Goal: Navigation & Orientation: Find specific page/section

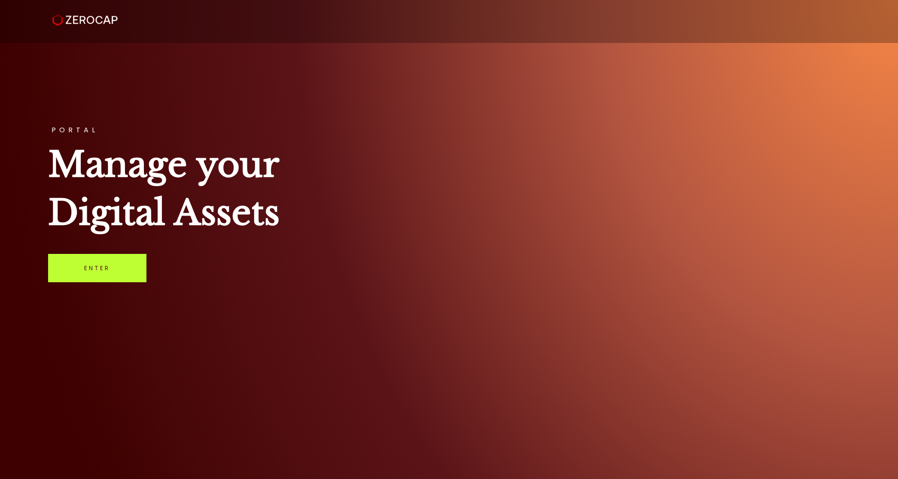
click at [122, 272] on link "Enter" at bounding box center [97, 268] width 98 height 28
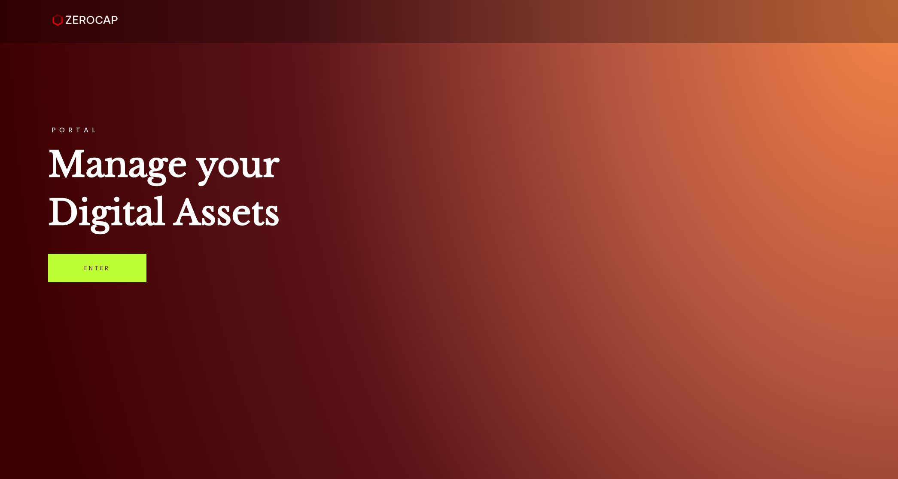
click at [106, 262] on link "Enter" at bounding box center [97, 268] width 98 height 28
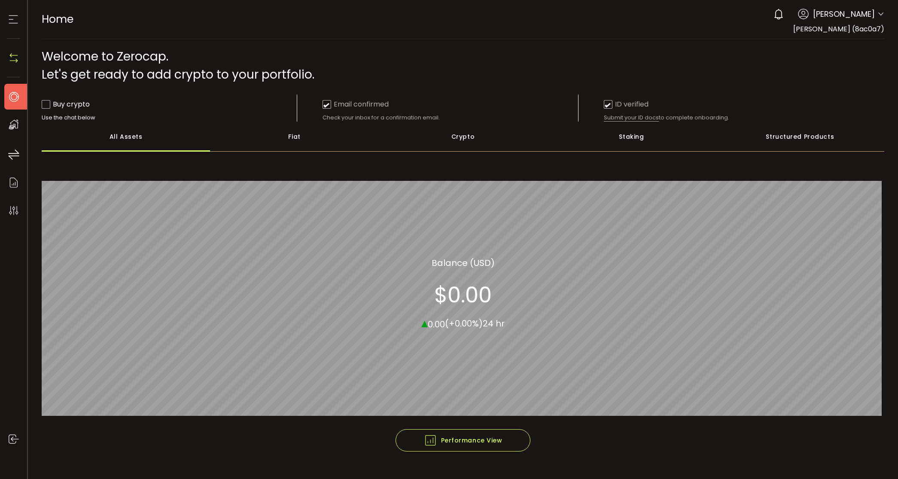
click at [12, 125] on use at bounding box center [14, 125] width 10 height 10
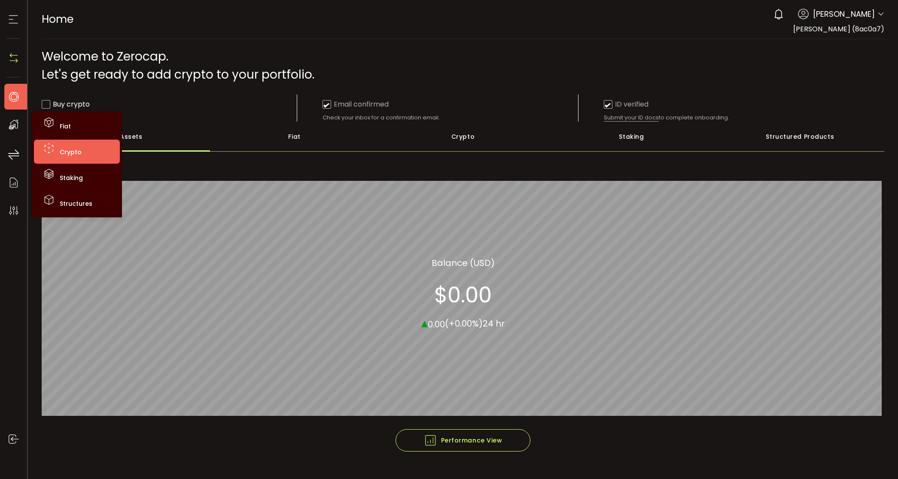
click at [56, 151] on li "Crypto" at bounding box center [77, 152] width 86 height 24
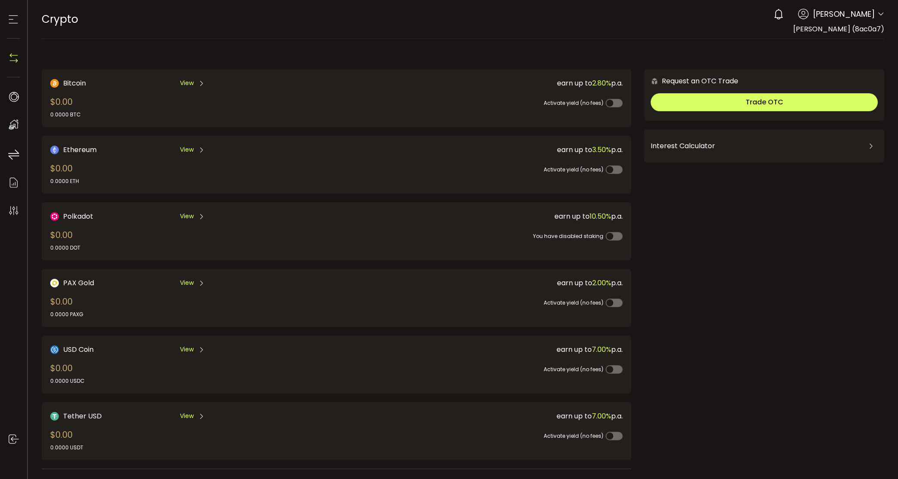
click at [190, 81] on span "View" at bounding box center [187, 83] width 14 height 9
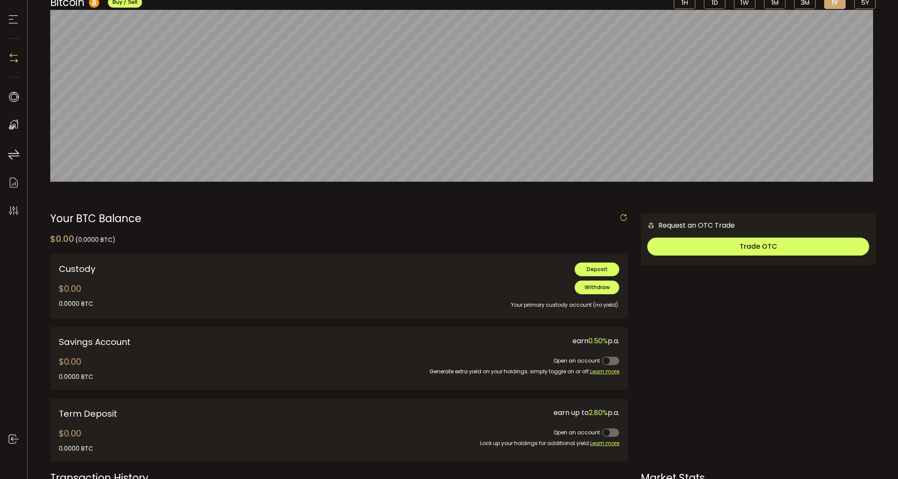
scroll to position [102, 0]
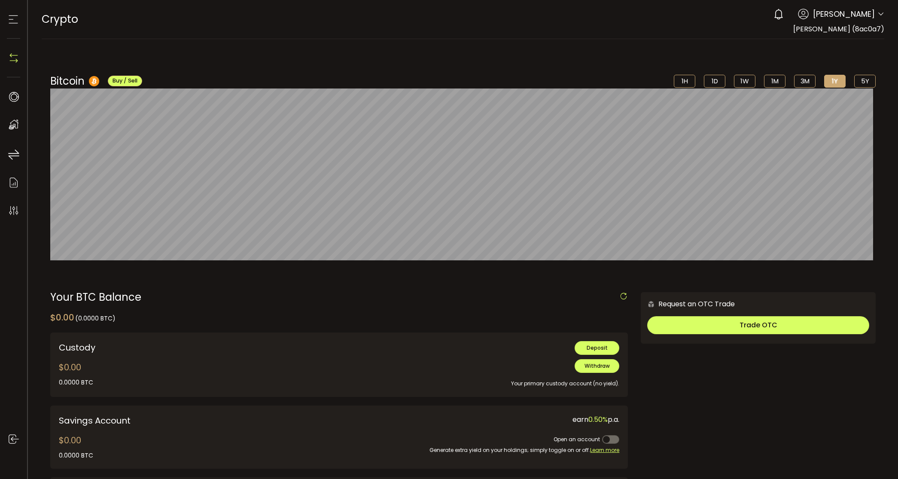
scroll to position [35, 0]
click at [595, 354] on button "Deposit" at bounding box center [597, 348] width 45 height 14
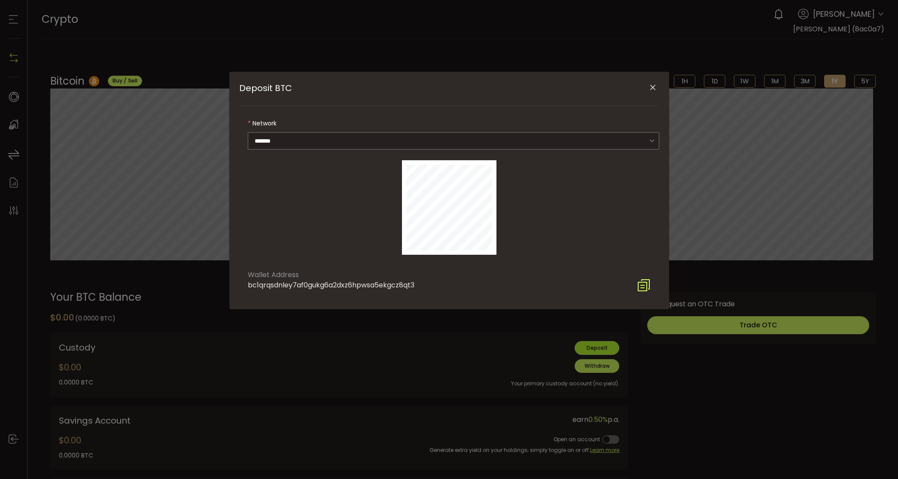
click at [650, 85] on icon "Close" at bounding box center [653, 87] width 9 height 9
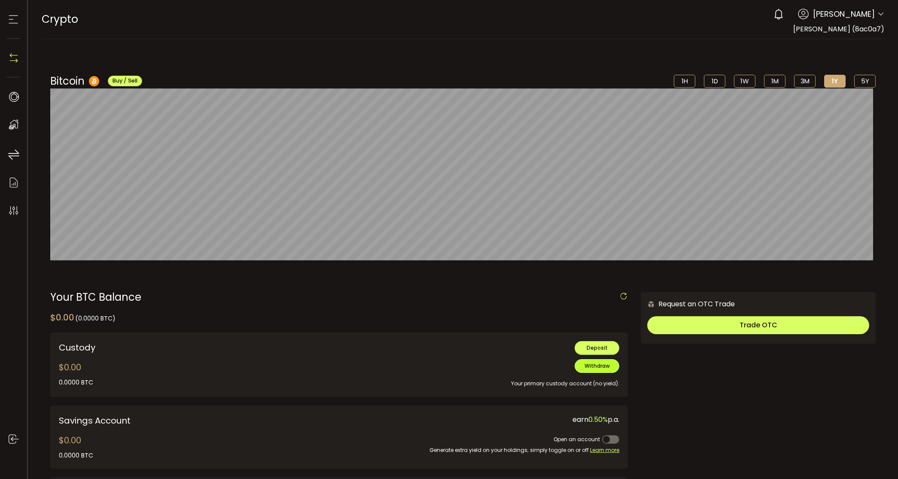
click at [592, 361] on button "Withdraw" at bounding box center [597, 366] width 45 height 14
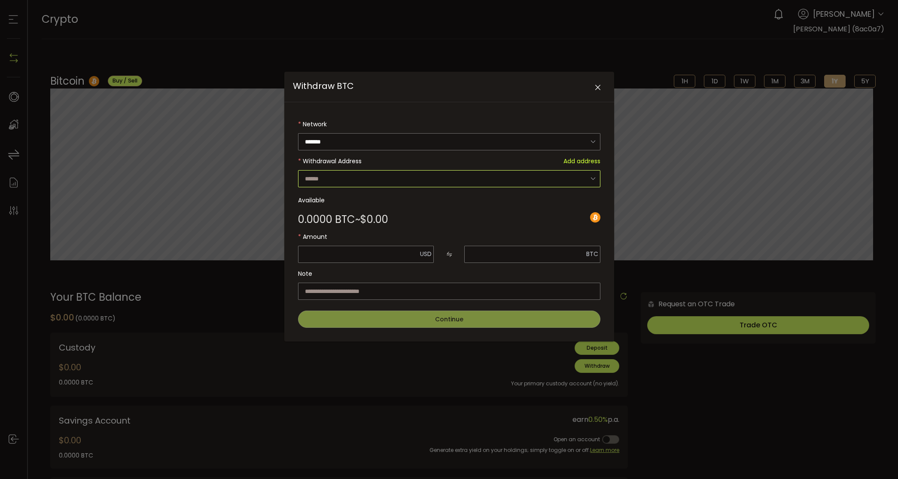
click at [465, 170] on input "Withdraw BTC" at bounding box center [449, 178] width 302 height 17
click at [638, 383] on div "Withdraw BTC Network ******* Bitcoin Withdrawal Address Add address Available 0…" at bounding box center [449, 239] width 898 height 479
click at [596, 85] on icon "Close" at bounding box center [598, 87] width 9 height 9
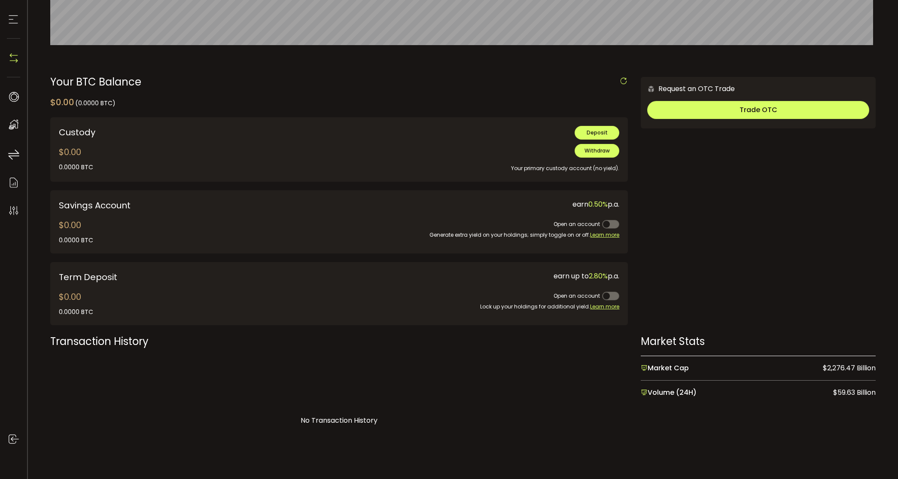
scroll to position [247, 0]
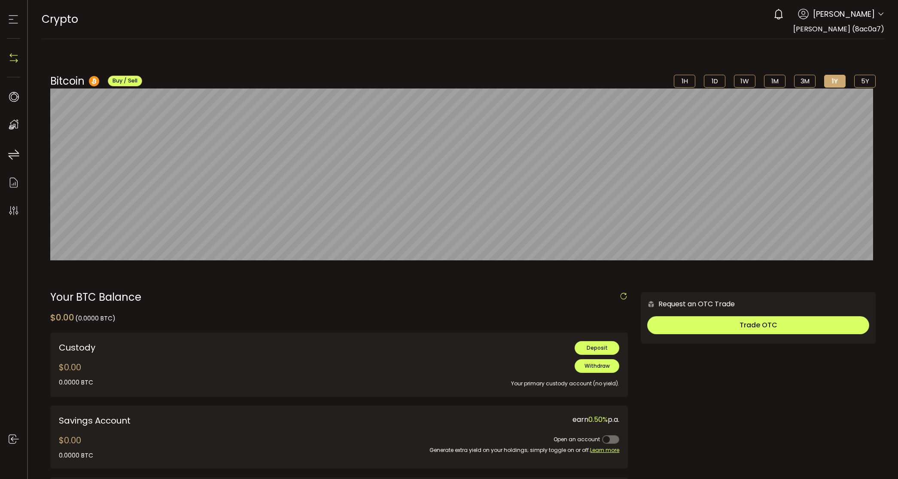
scroll to position [247, 0]
click at [17, 153] on use at bounding box center [13, 155] width 11 height 10
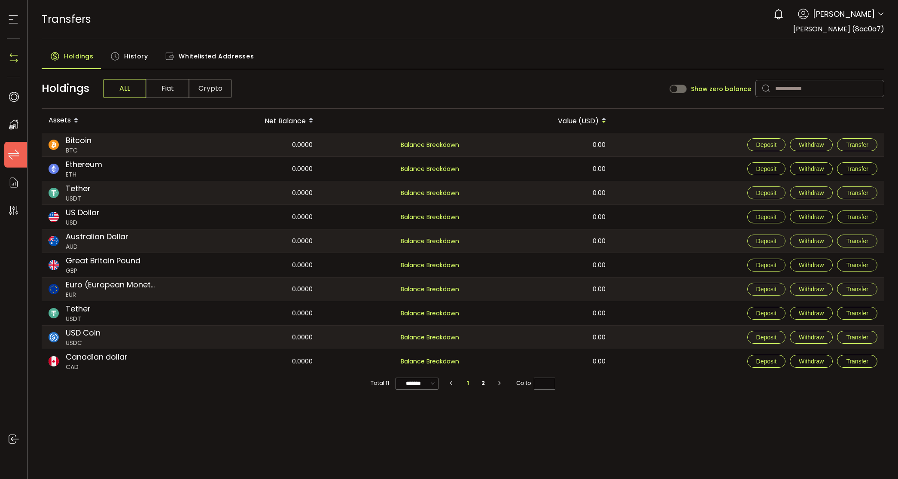
click at [22, 126] on div "My Assets" at bounding box center [17, 125] width 27 height 26
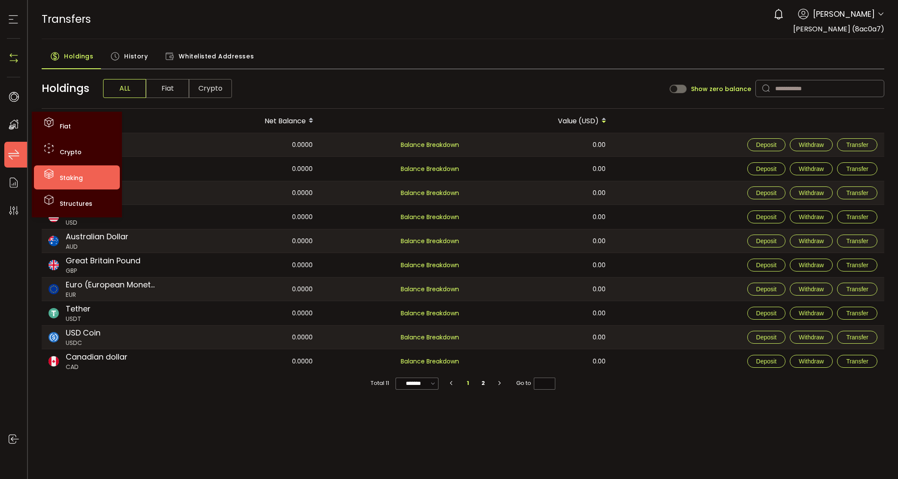
click at [72, 169] on li "Staking" at bounding box center [77, 177] width 86 height 24
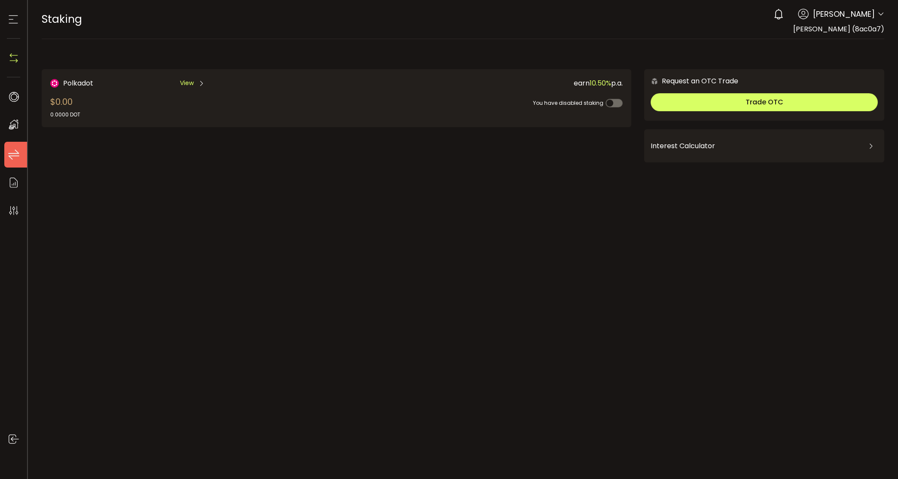
click at [15, 147] on li "Transfers" at bounding box center [17, 155] width 27 height 26
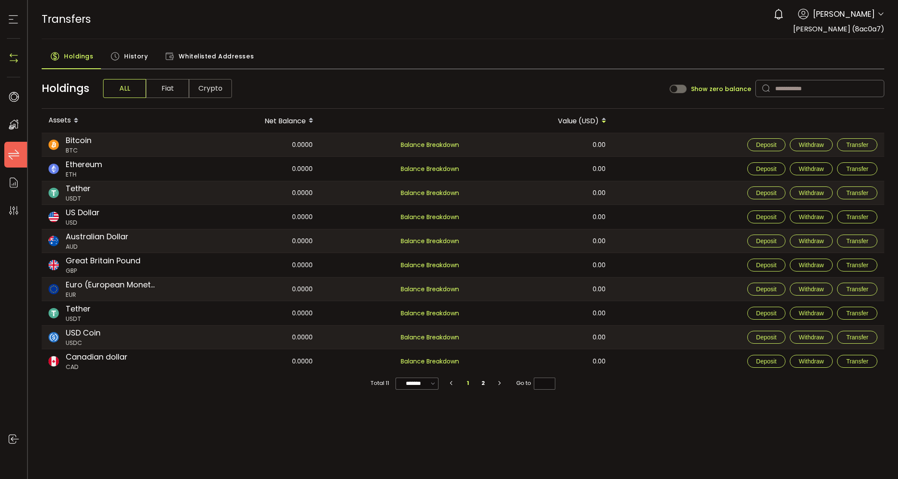
click at [17, 122] on icon at bounding box center [13, 124] width 13 height 13
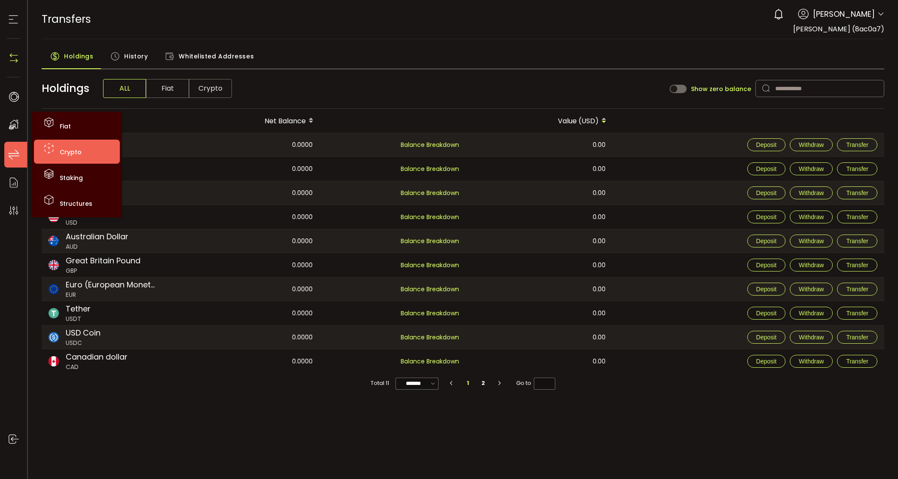
click at [56, 141] on li "Crypto" at bounding box center [77, 152] width 86 height 24
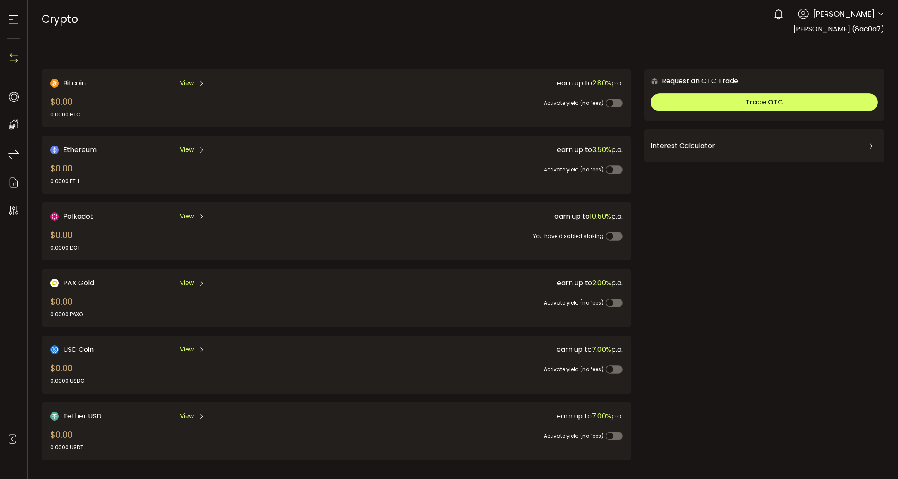
click at [192, 150] on span "View" at bounding box center [187, 149] width 14 height 9
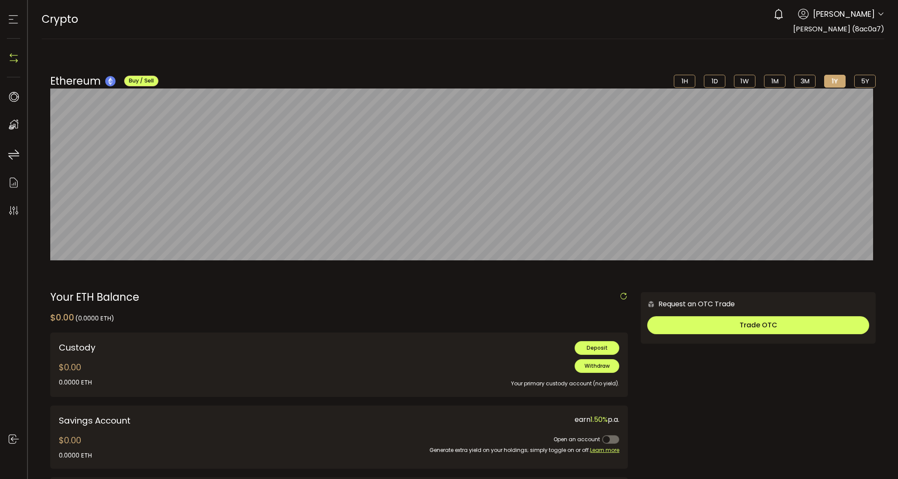
click at [878, 15] on icon at bounding box center [881, 14] width 7 height 7
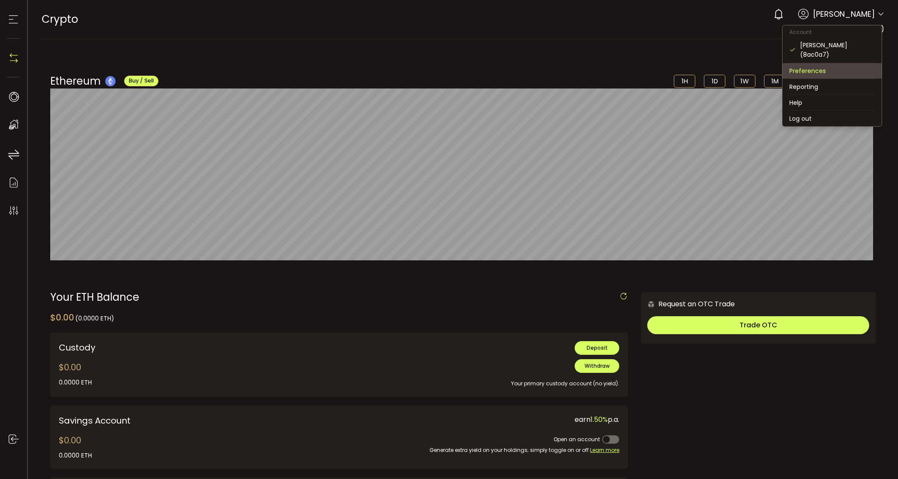
click at [843, 65] on li "Preferences" at bounding box center [832, 70] width 99 height 15
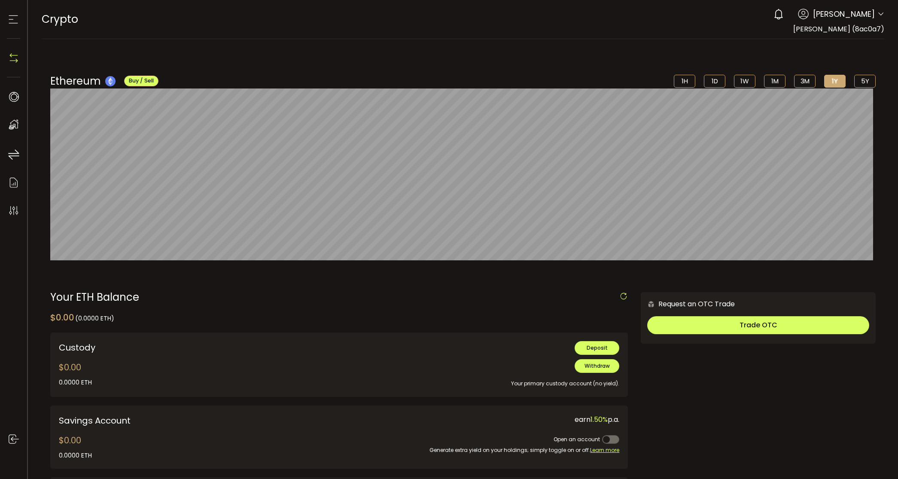
click at [879, 11] on icon at bounding box center [881, 14] width 7 height 7
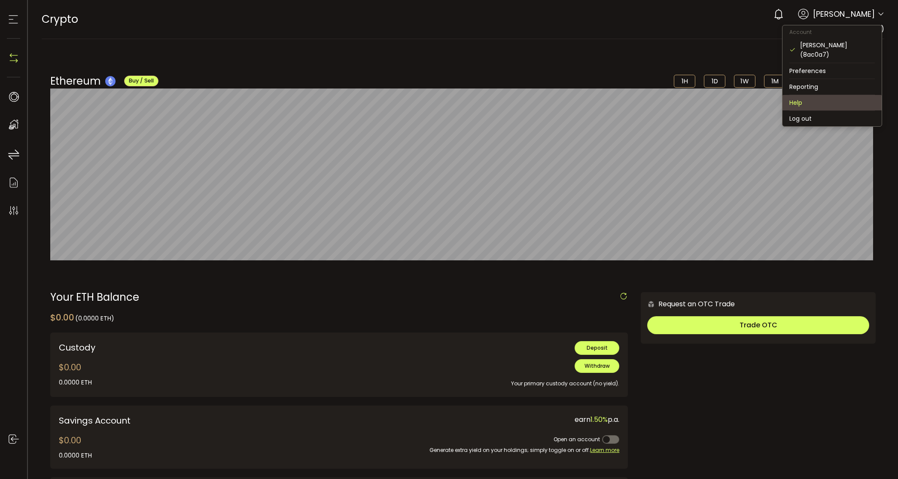
click at [828, 95] on li "Help" at bounding box center [832, 102] width 99 height 15
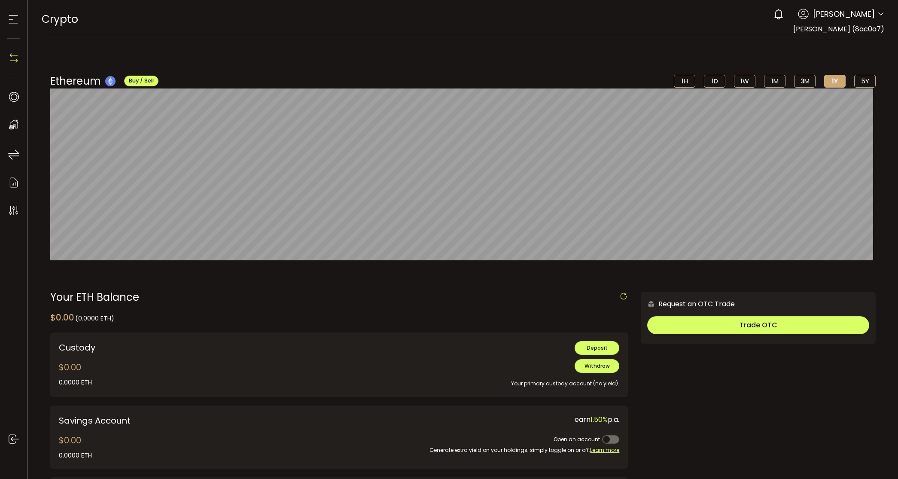
click at [866, 19] on span "[PERSON_NAME]" at bounding box center [844, 14] width 62 height 12
click at [866, 15] on span "[PERSON_NAME]" at bounding box center [844, 14] width 62 height 12
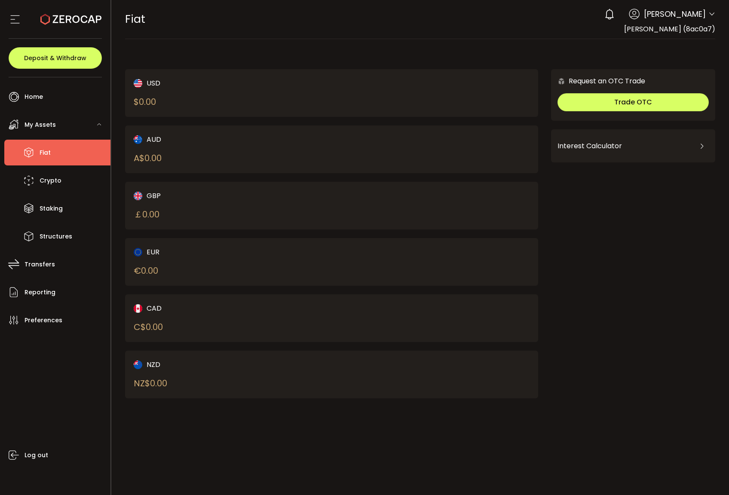
click at [682, 6] on div "0 [PERSON_NAME] Account [PERSON_NAME] (8ac0a7) Preferences Reporting Help Log o…" at bounding box center [657, 14] width 115 height 19
click at [685, 16] on span "[PERSON_NAME]" at bounding box center [675, 14] width 62 height 12
click at [709, 16] on icon at bounding box center [711, 14] width 7 height 7
click at [621, 243] on div "Request an OTC Trade Trade OTC Buy Sell Crypto *** BTC ETH USDT USDC PAXG DOT F…" at bounding box center [633, 238] width 164 height 338
click at [59, 187] on li "Crypto" at bounding box center [57, 181] width 106 height 26
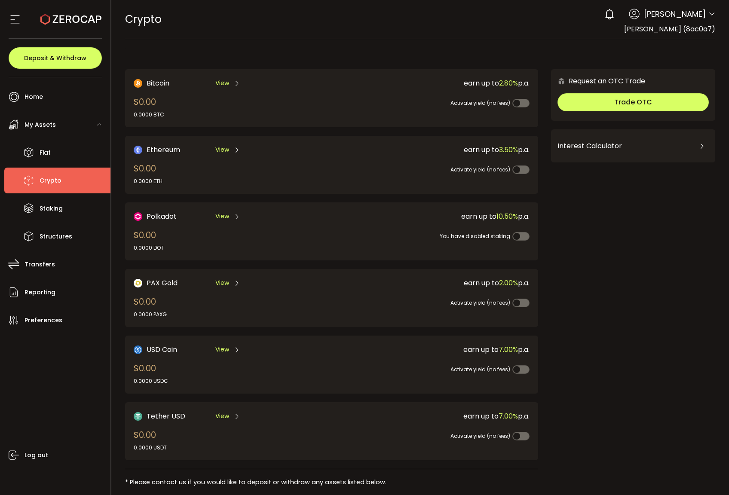
click at [230, 84] on div "View" at bounding box center [227, 83] width 25 height 11
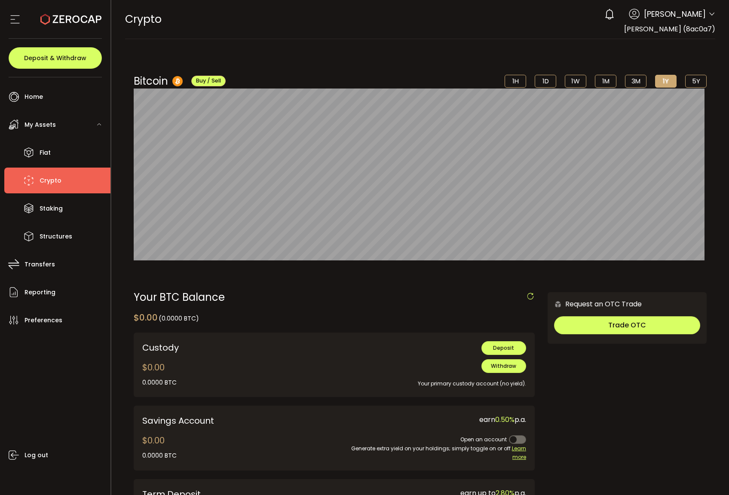
click at [701, 21] on div "0 Yuan Yao Account Yuan Yao (8ac0a7) Preferences Reporting Help Log out" at bounding box center [657, 14] width 115 height 19
click at [702, 13] on span "[PERSON_NAME]" at bounding box center [675, 14] width 62 height 12
click at [708, 13] on icon at bounding box center [711, 14] width 7 height 7
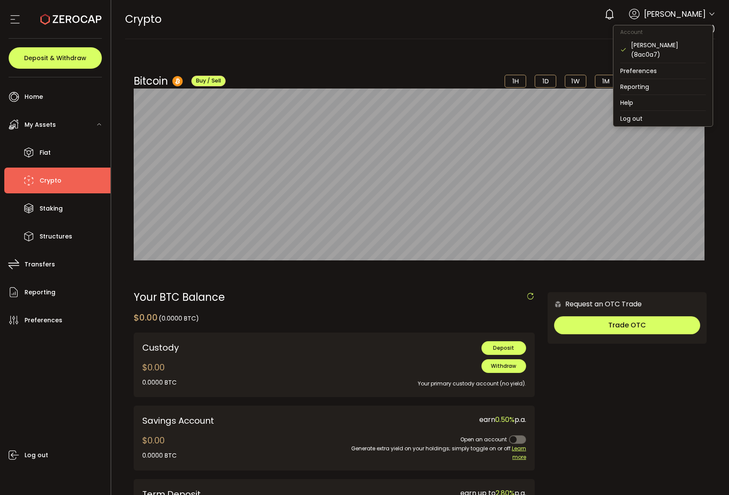
click at [708, 13] on icon at bounding box center [711, 14] width 7 height 7
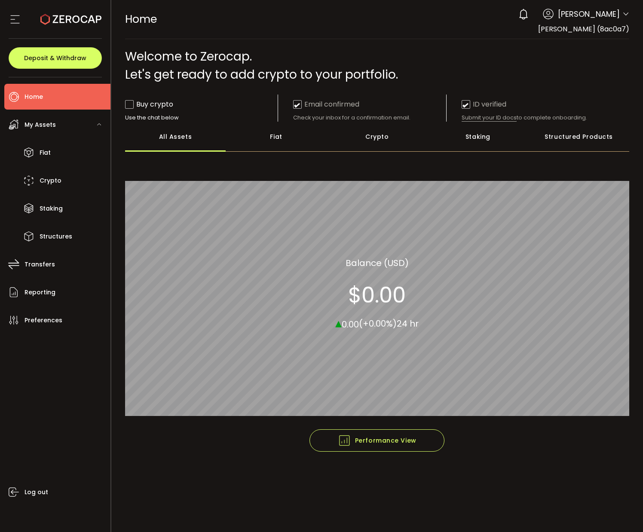
click at [368, 143] on div "Crypto" at bounding box center [377, 137] width 101 height 30
click at [255, 140] on div "Fiat" at bounding box center [276, 137] width 101 height 30
click at [357, 144] on div "Crypto" at bounding box center [377, 137] width 101 height 30
click at [472, 150] on div "Staking" at bounding box center [477, 137] width 101 height 30
click at [525, 131] on div "Staking" at bounding box center [477, 137] width 101 height 30
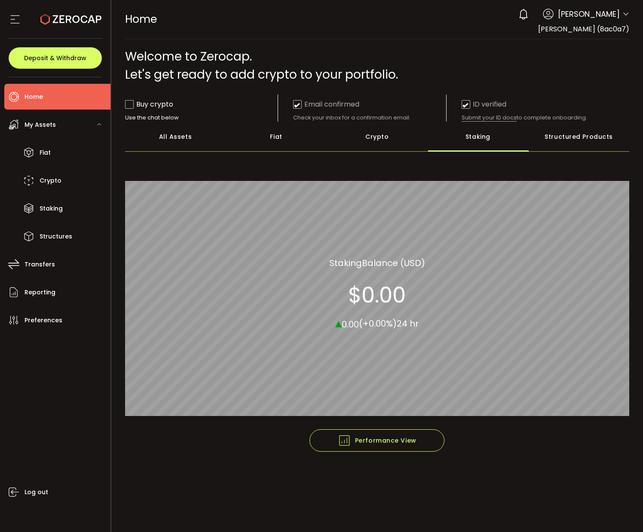
click at [218, 140] on div "All Assets" at bounding box center [175, 137] width 101 height 30
click at [183, 139] on div "All Assets" at bounding box center [175, 137] width 101 height 30
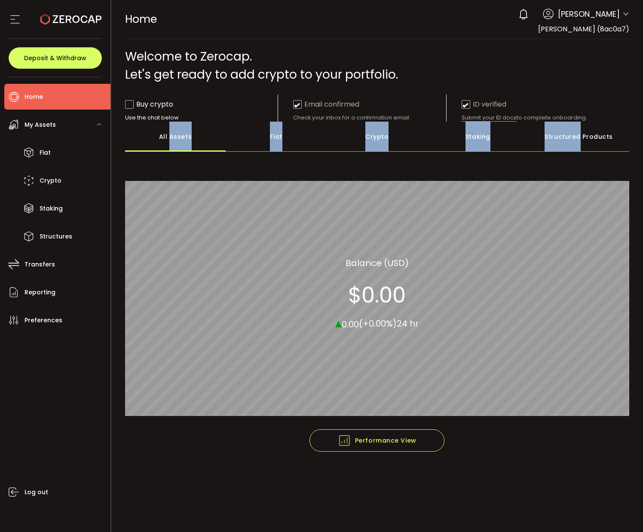
click at [200, 136] on div "All Assets" at bounding box center [175, 137] width 101 height 30
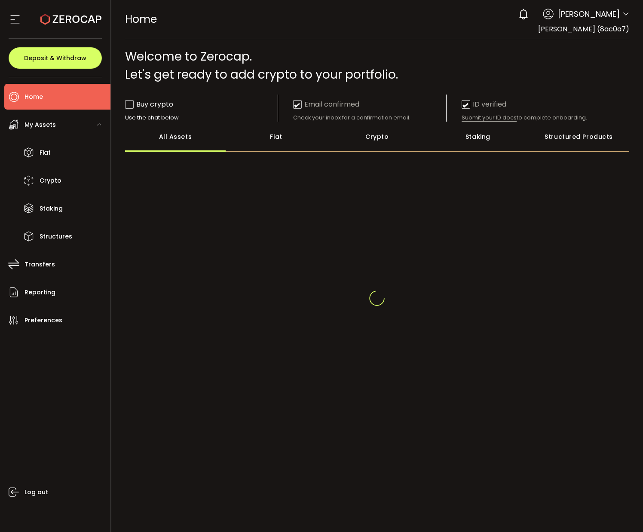
click at [243, 205] on div at bounding box center [377, 298] width 504 height 235
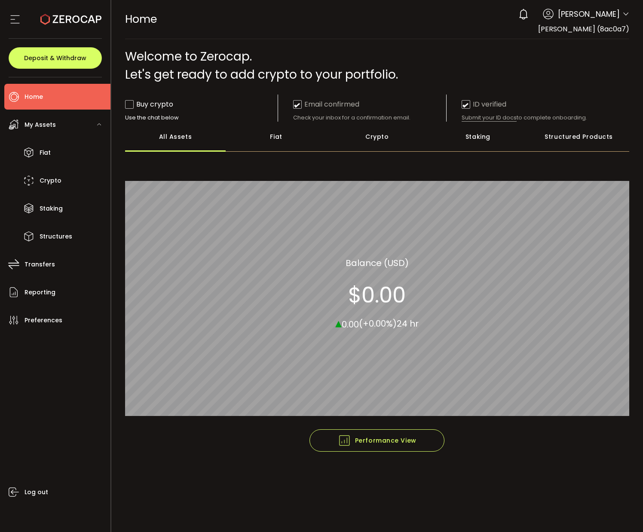
click at [604, 16] on span "[PERSON_NAME]" at bounding box center [589, 14] width 62 height 12
click at [626, 18] on span at bounding box center [625, 14] width 7 height 9
click at [81, 216] on li "Staking" at bounding box center [57, 208] width 106 height 26
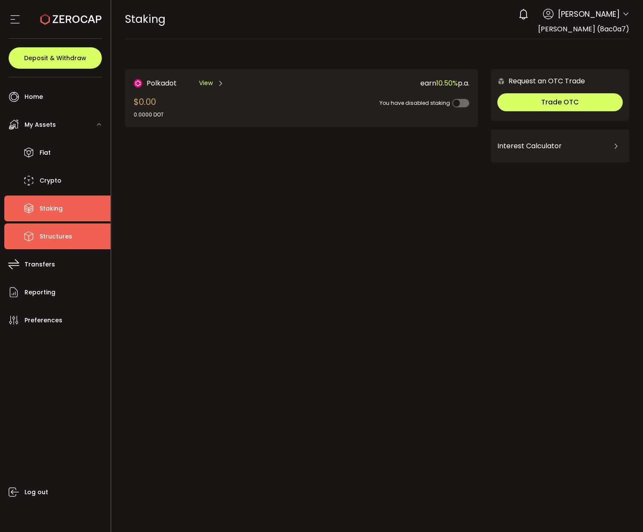
click at [74, 233] on li "Structures" at bounding box center [57, 236] width 106 height 26
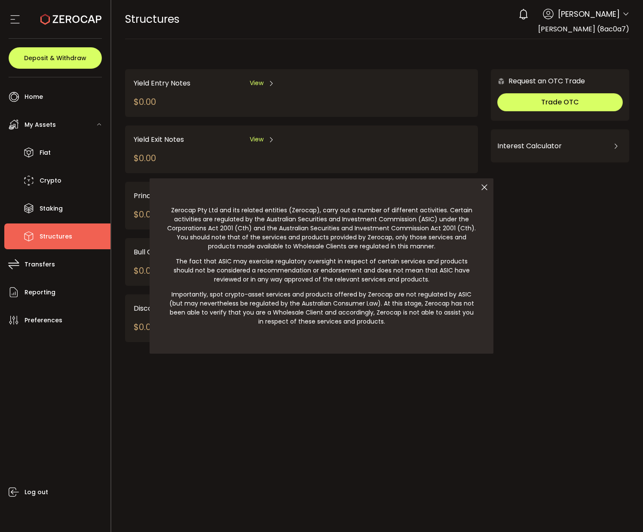
click at [163, 259] on artile "Zerocap Pty Ltd and its related entities (Zerocap), carry out a number of diffe…" at bounding box center [322, 265] width 344 height 175
click at [53, 268] on div at bounding box center [321, 266] width 643 height 532
click at [37, 306] on div at bounding box center [321, 266] width 643 height 532
click at [56, 219] on div at bounding box center [321, 266] width 643 height 532
click at [57, 211] on div at bounding box center [321, 266] width 643 height 532
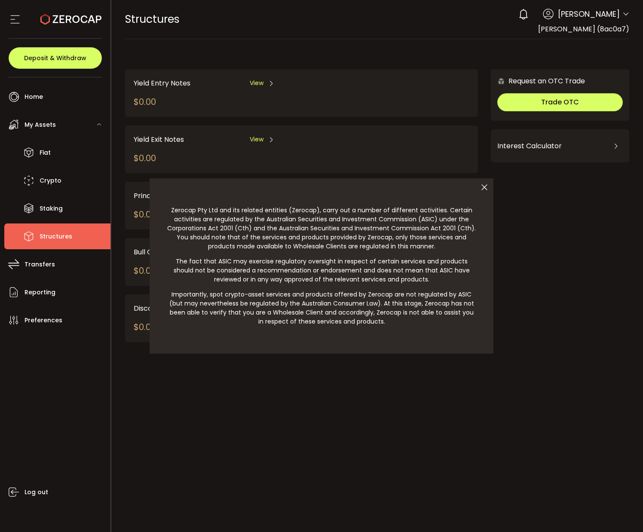
click at [57, 211] on div at bounding box center [321, 266] width 643 height 532
click at [486, 190] on icon at bounding box center [484, 187] width 18 height 18
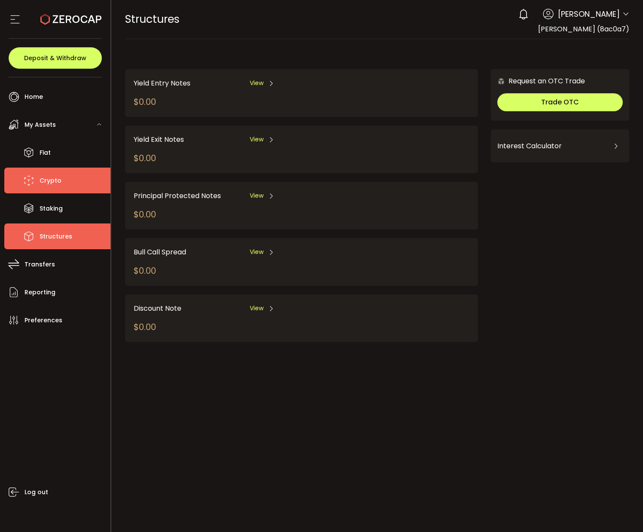
click at [31, 178] on icon at bounding box center [28, 180] width 13 height 13
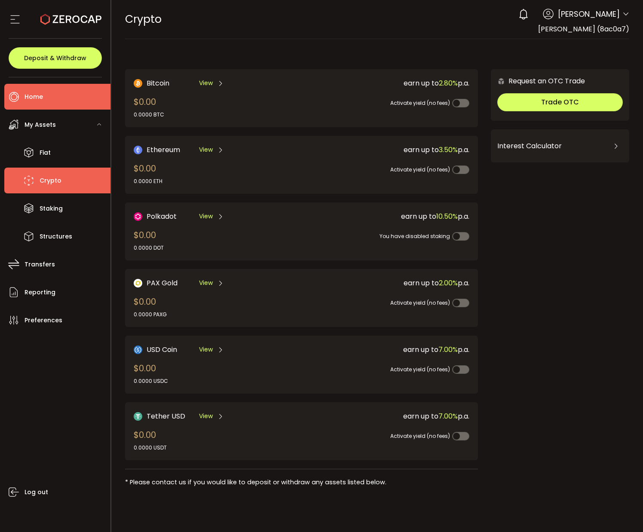
click at [37, 97] on span "Home" at bounding box center [33, 97] width 18 height 12
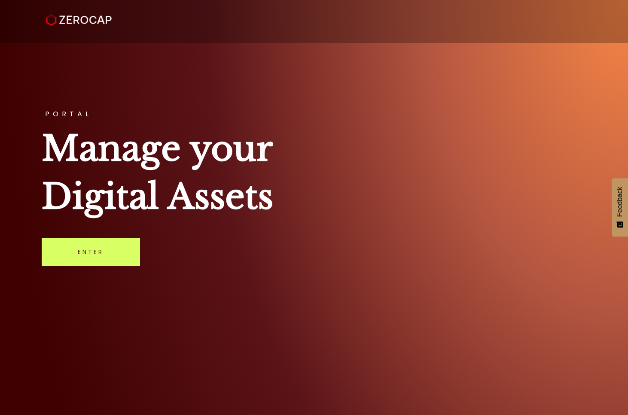
click at [143, 246] on div "PORTAL Manage your Digital Assets Enter" at bounding box center [314, 207] width 628 height 415
click at [121, 248] on link "Enter" at bounding box center [91, 252] width 98 height 28
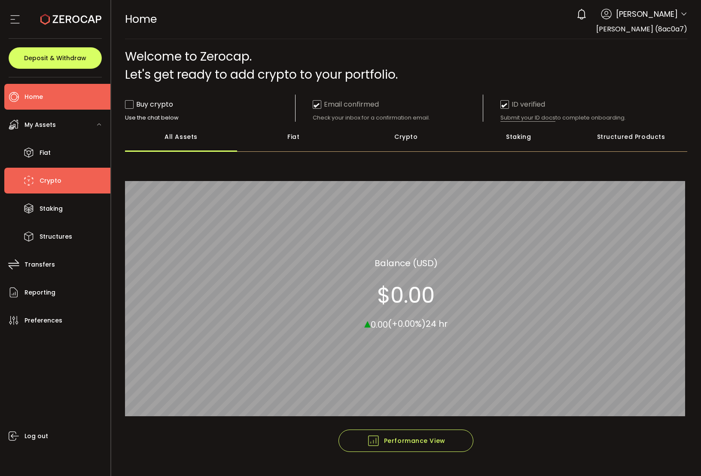
click at [56, 170] on li "Crypto" at bounding box center [57, 181] width 106 height 26
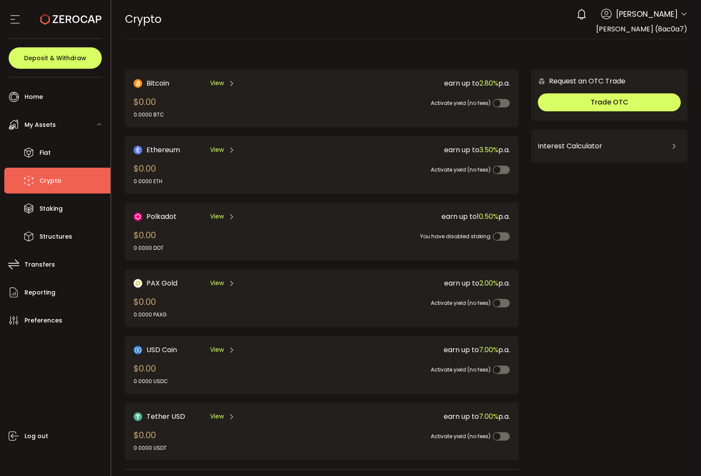
click at [230, 83] on icon at bounding box center [231, 83] width 7 height 7
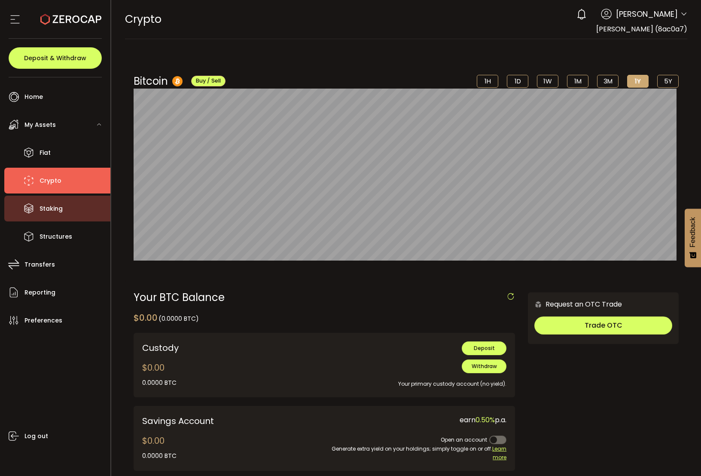
click at [50, 213] on span "Staking" at bounding box center [51, 208] width 23 height 12
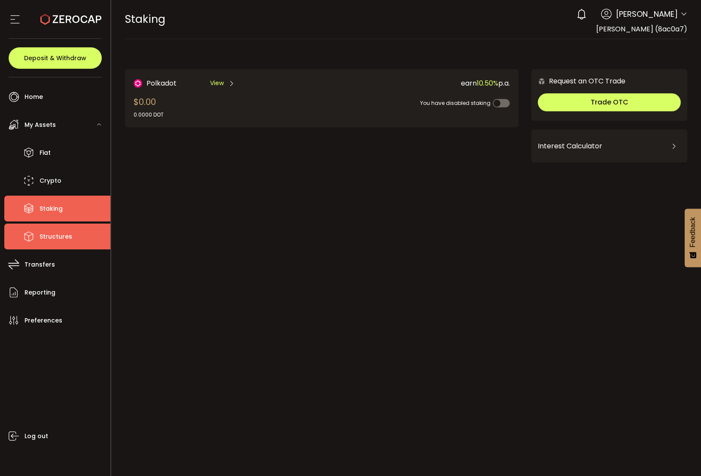
click at [51, 226] on li "Structures" at bounding box center [57, 236] width 106 height 26
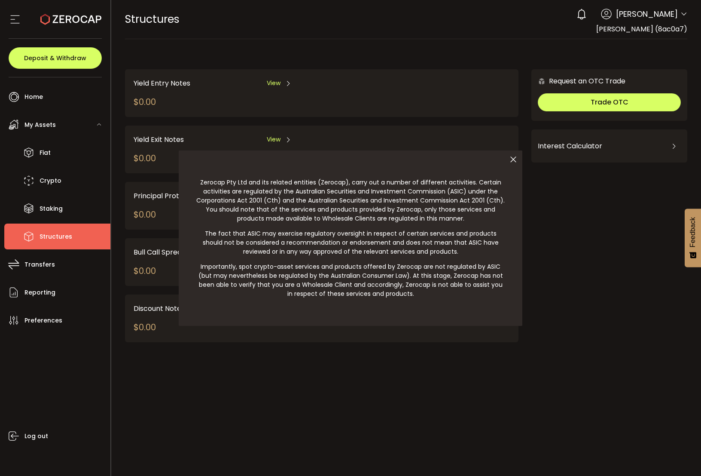
click at [508, 158] on icon at bounding box center [513, 159] width 18 height 18
